Goal: Transaction & Acquisition: Purchase product/service

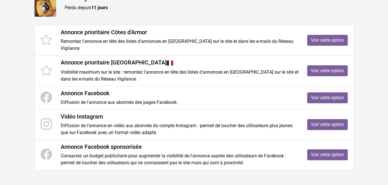
scroll to position [64, 0]
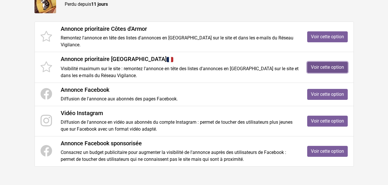
click at [322, 67] on link "Voir cette option" at bounding box center [327, 67] width 41 height 11
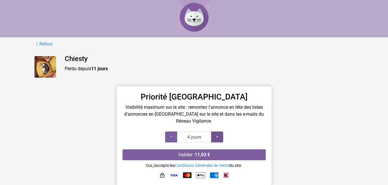
click at [217, 137] on icon at bounding box center [217, 136] width 5 height 5
click at [216, 136] on icon at bounding box center [217, 136] width 5 height 5
type input "7 jours"
click at [216, 136] on icon at bounding box center [217, 136] width 5 height 5
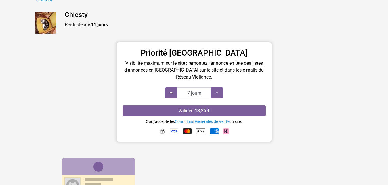
scroll to position [45, 0]
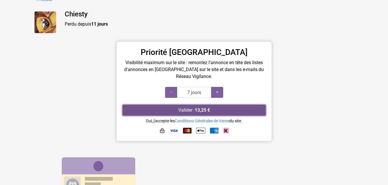
click at [191, 108] on button "Valider · 13,25 €" at bounding box center [193, 110] width 143 height 11
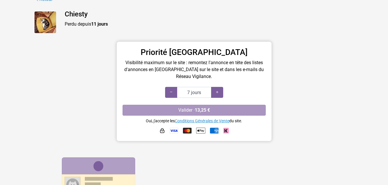
click at [207, 121] on link "Conditions Générales de Vente" at bounding box center [202, 120] width 54 height 5
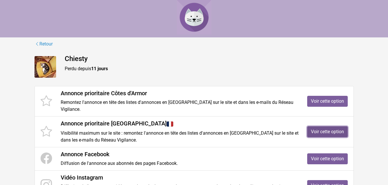
click at [320, 131] on link "Voir cette option" at bounding box center [327, 131] width 41 height 11
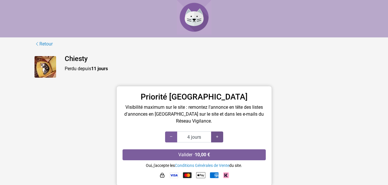
click at [219, 137] on icon at bounding box center [217, 136] width 5 height 5
type input "7 jours"
click at [219, 137] on icon at bounding box center [217, 136] width 5 height 5
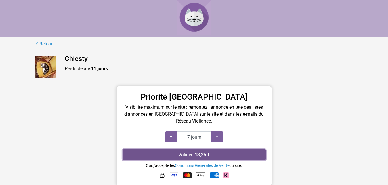
click at [180, 153] on button "Valider · 13,25 €" at bounding box center [193, 154] width 143 height 11
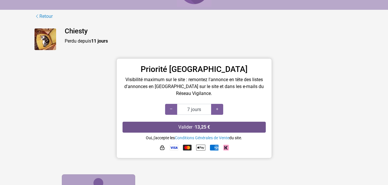
scroll to position [32, 0]
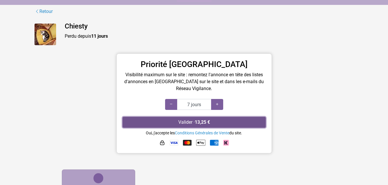
click at [189, 119] on button "Valider · 13,25 €" at bounding box center [193, 122] width 143 height 11
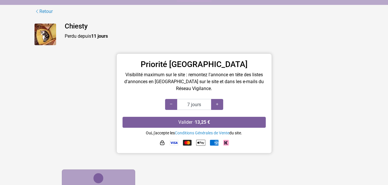
click at [161, 134] on small "Oui, j'accepte les Conditions Générales de Vente du site." at bounding box center [194, 133] width 96 height 5
click at [175, 143] on img at bounding box center [174, 143] width 9 height 6
